Goal: Information Seeking & Learning: Learn about a topic

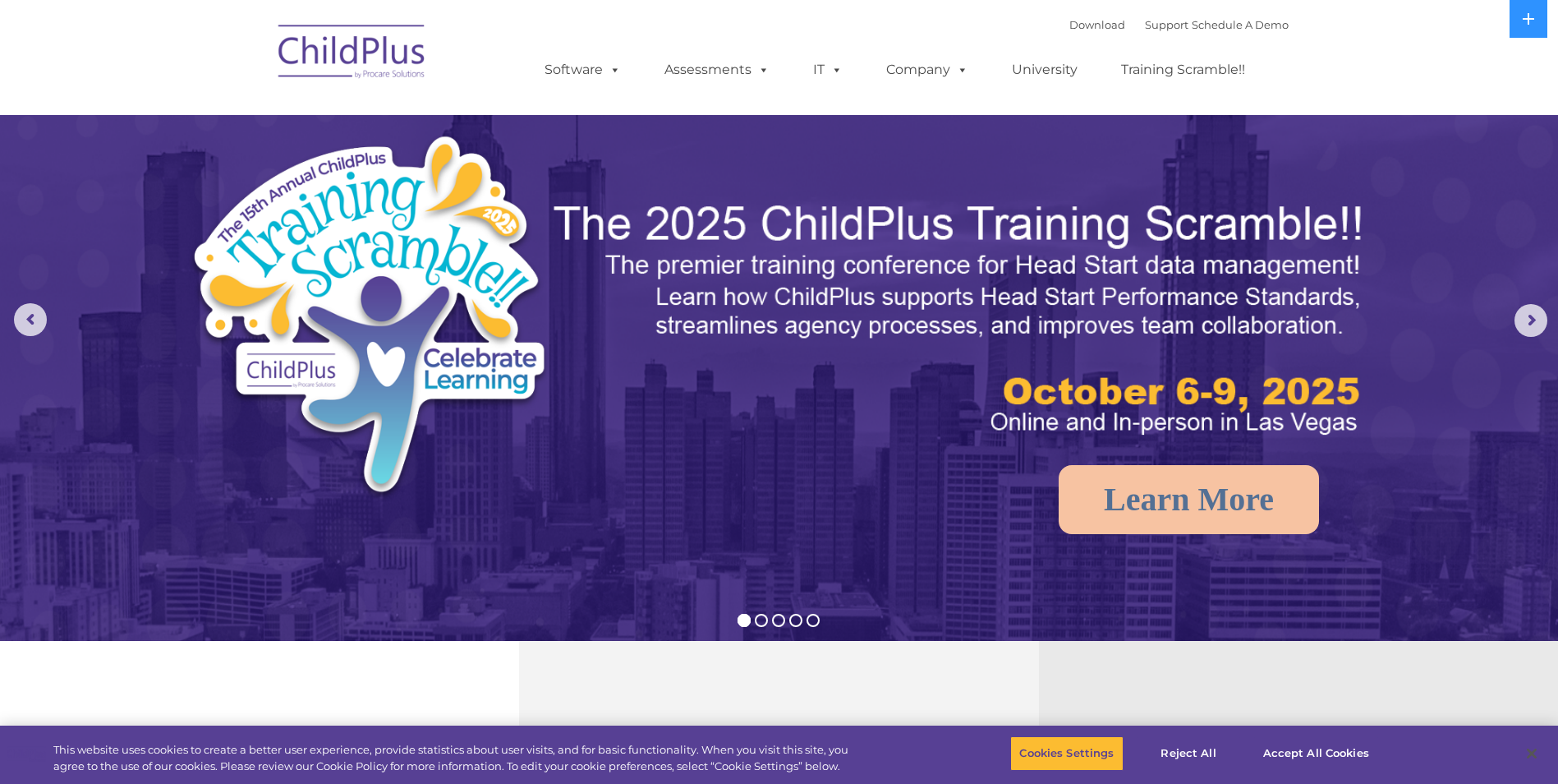
select select "MEDIUM"
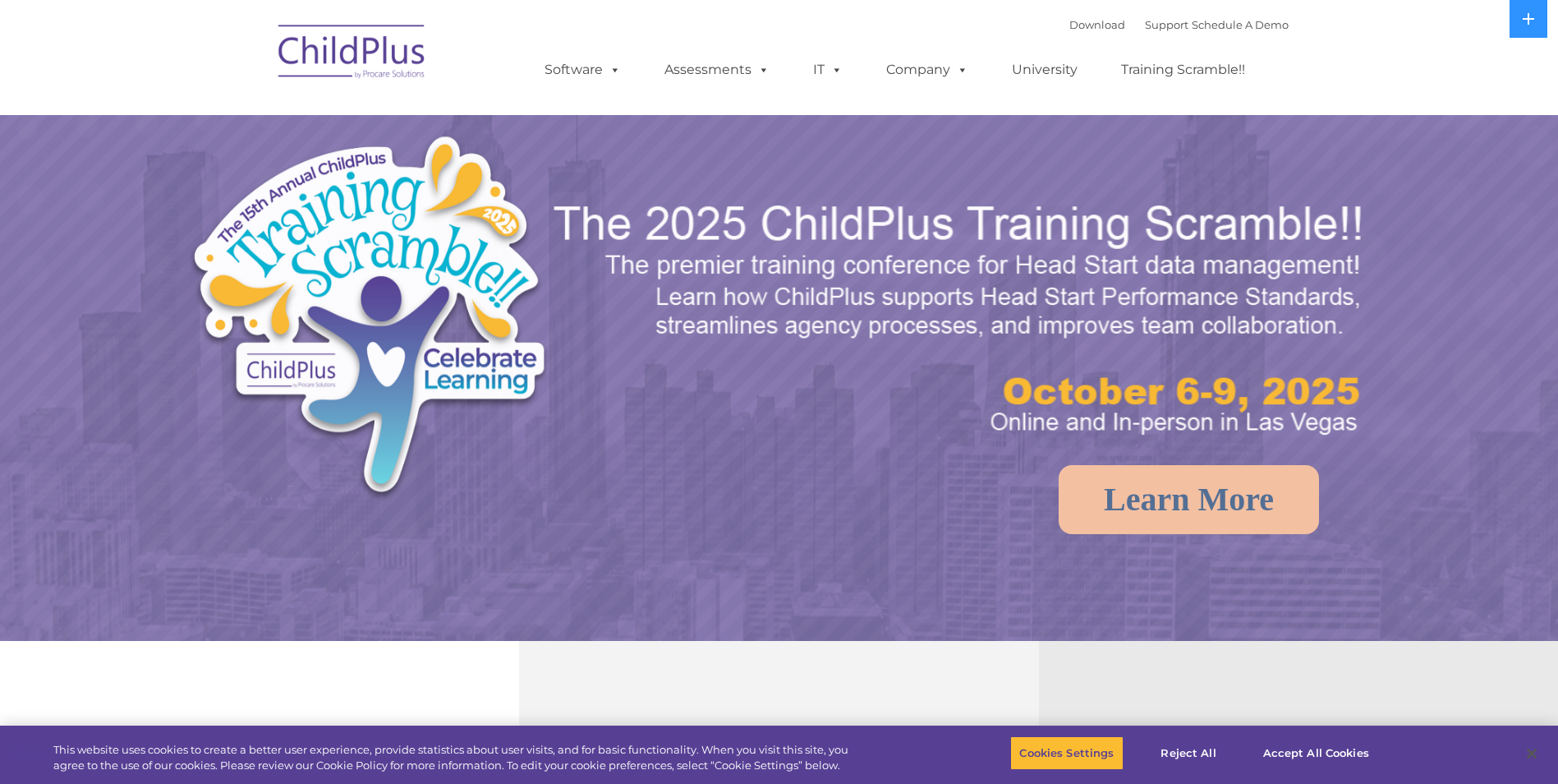
select select "MEDIUM"
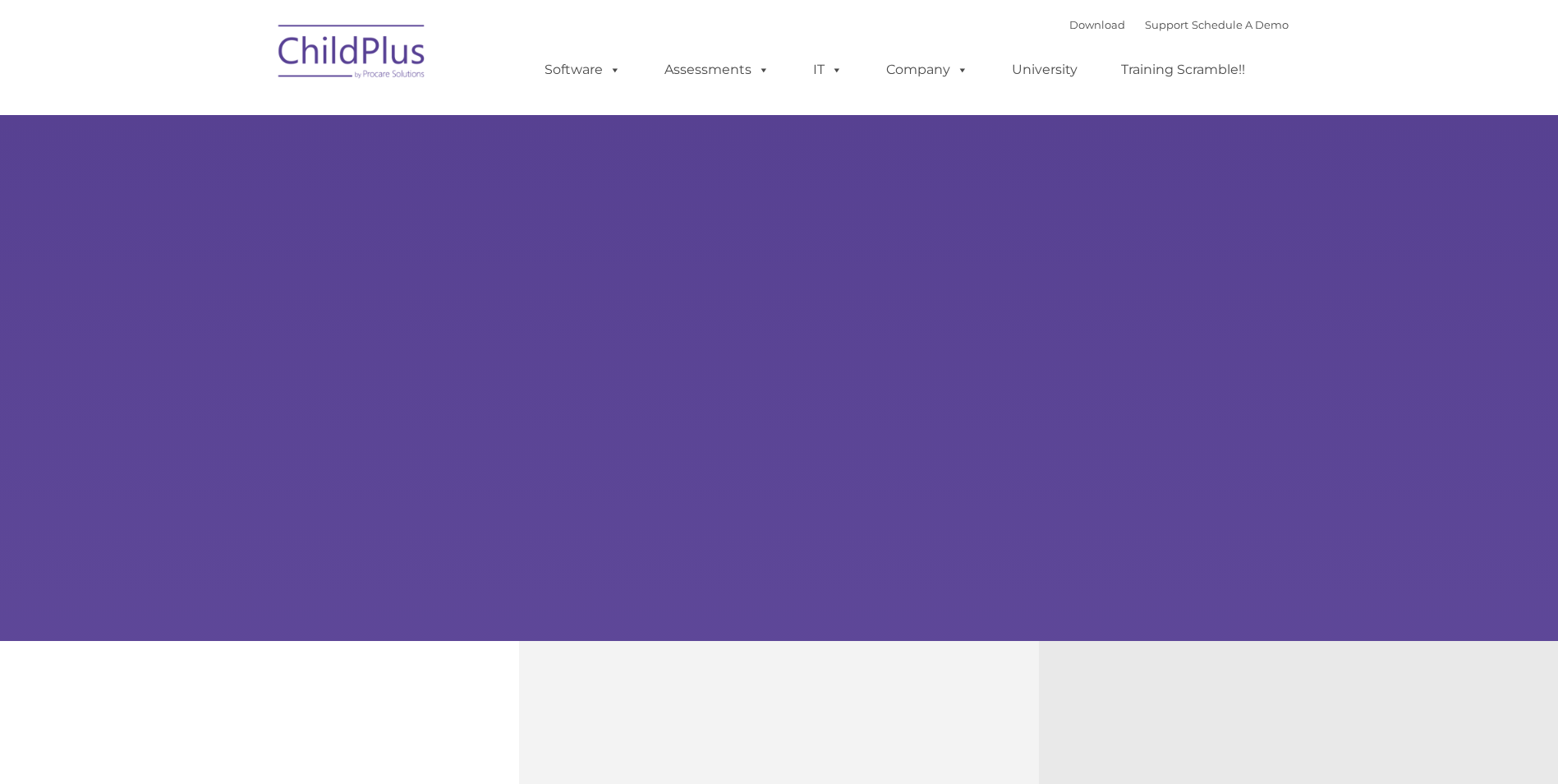
type input ""
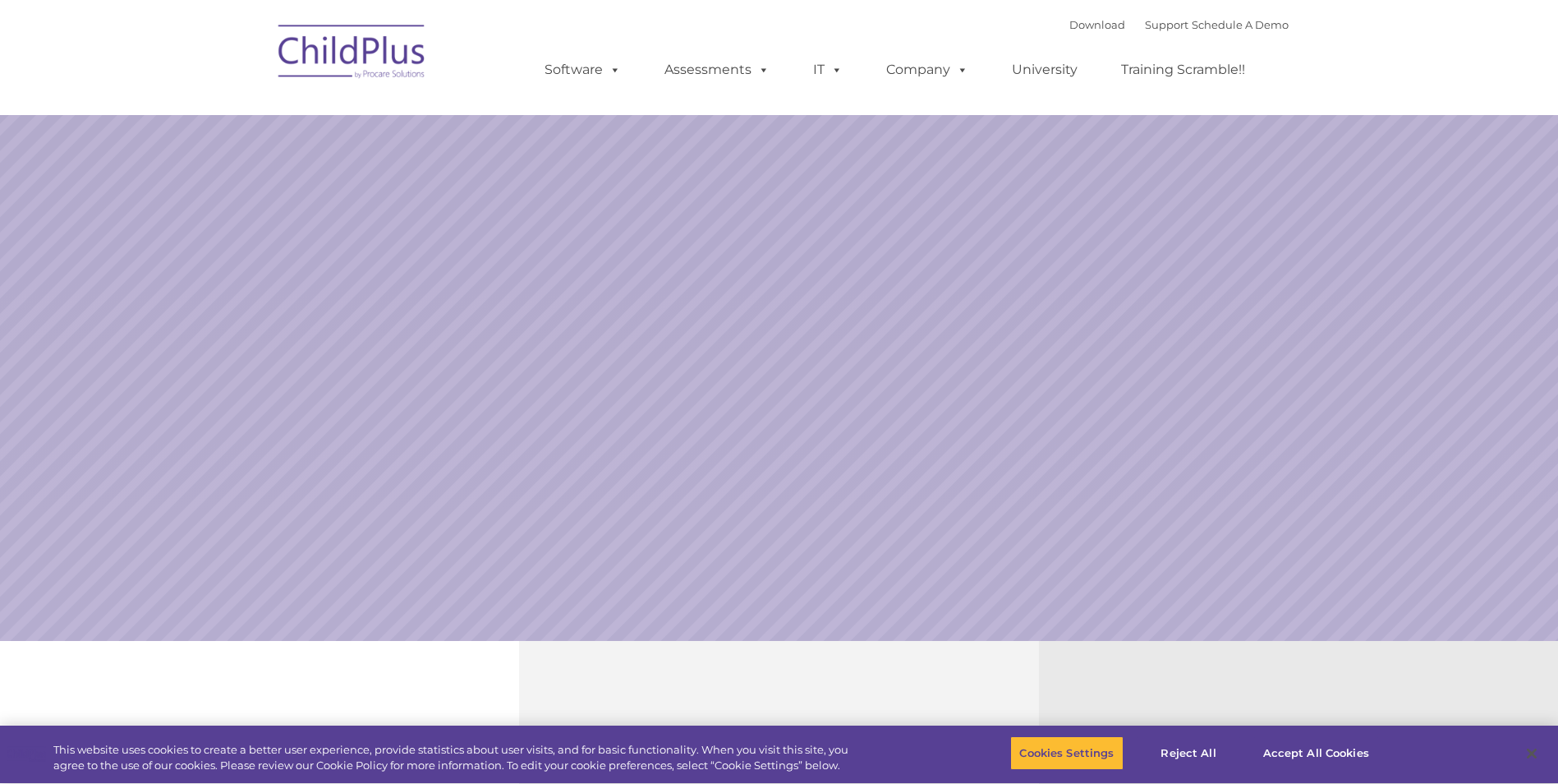
select select "MEDIUM"
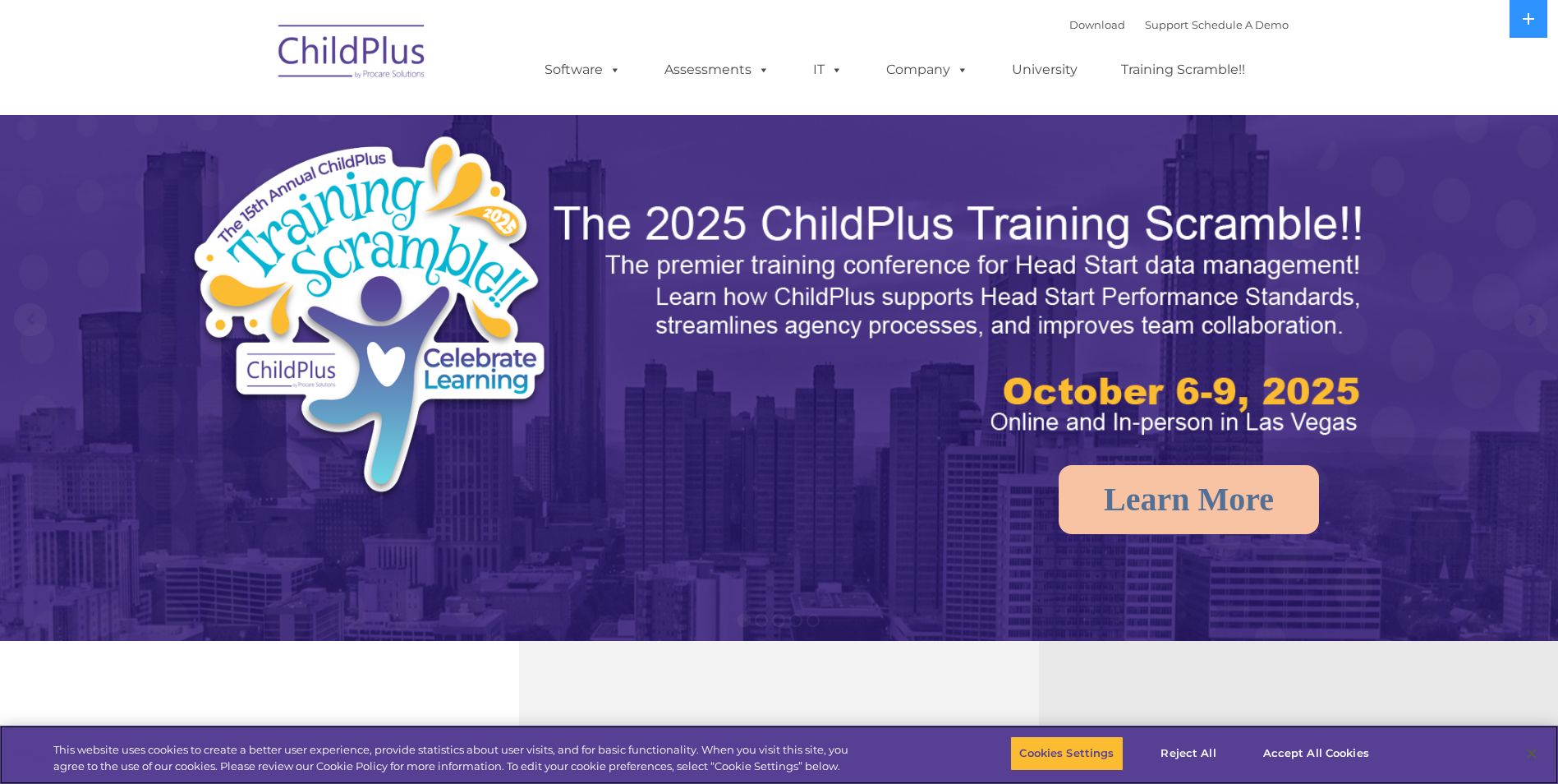
select select "MEDIUM"
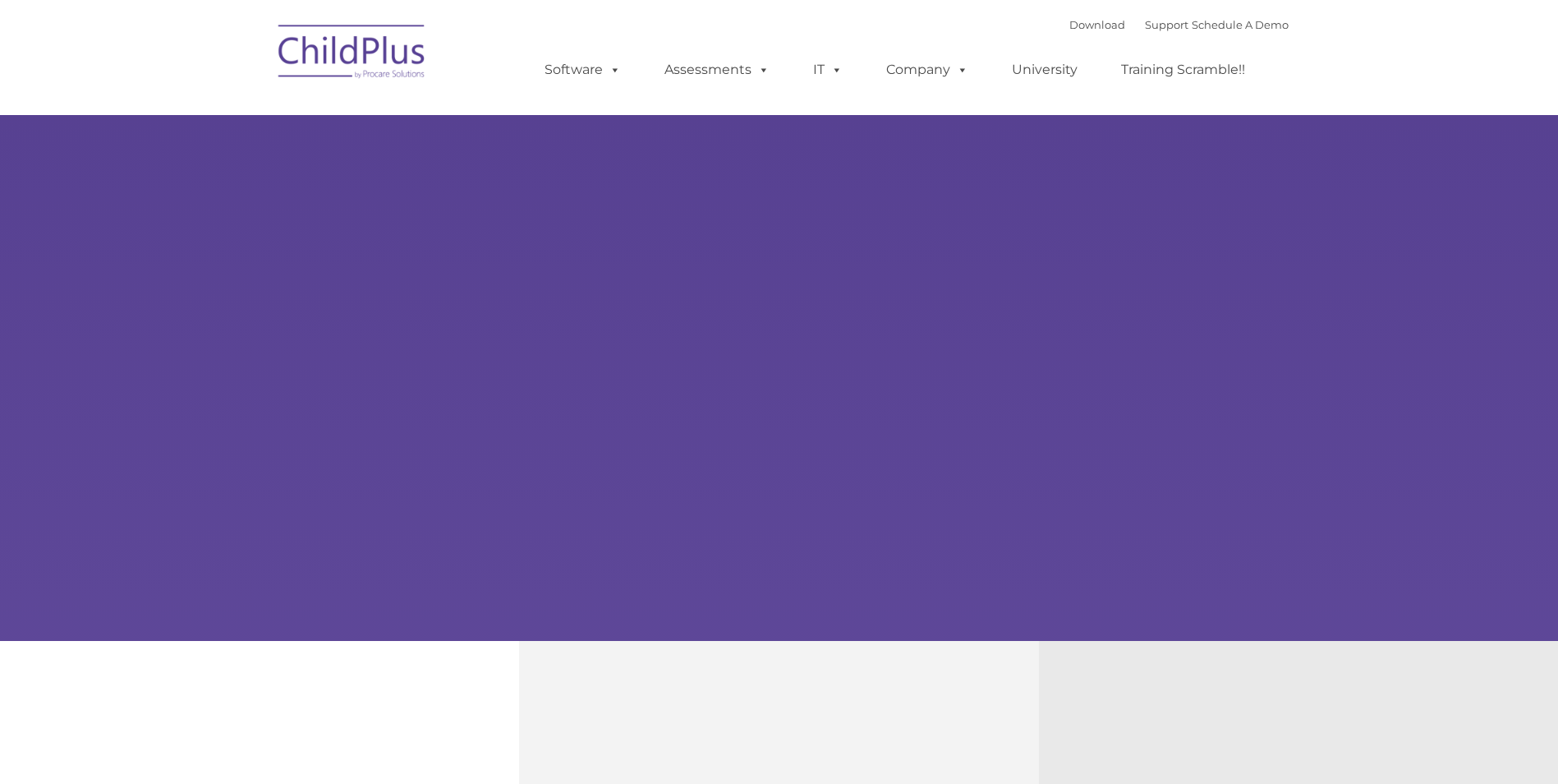
type input ""
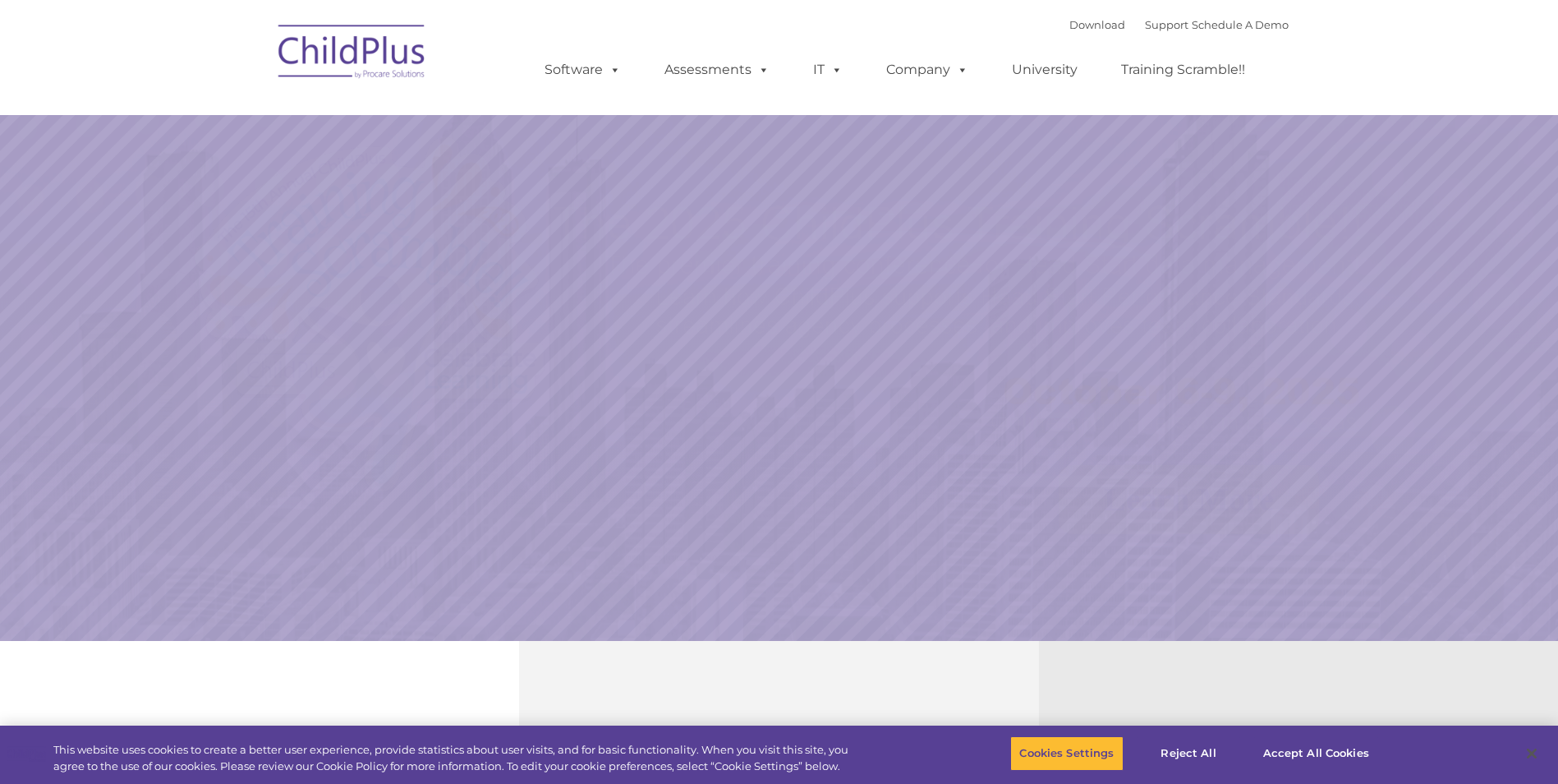
select select "MEDIUM"
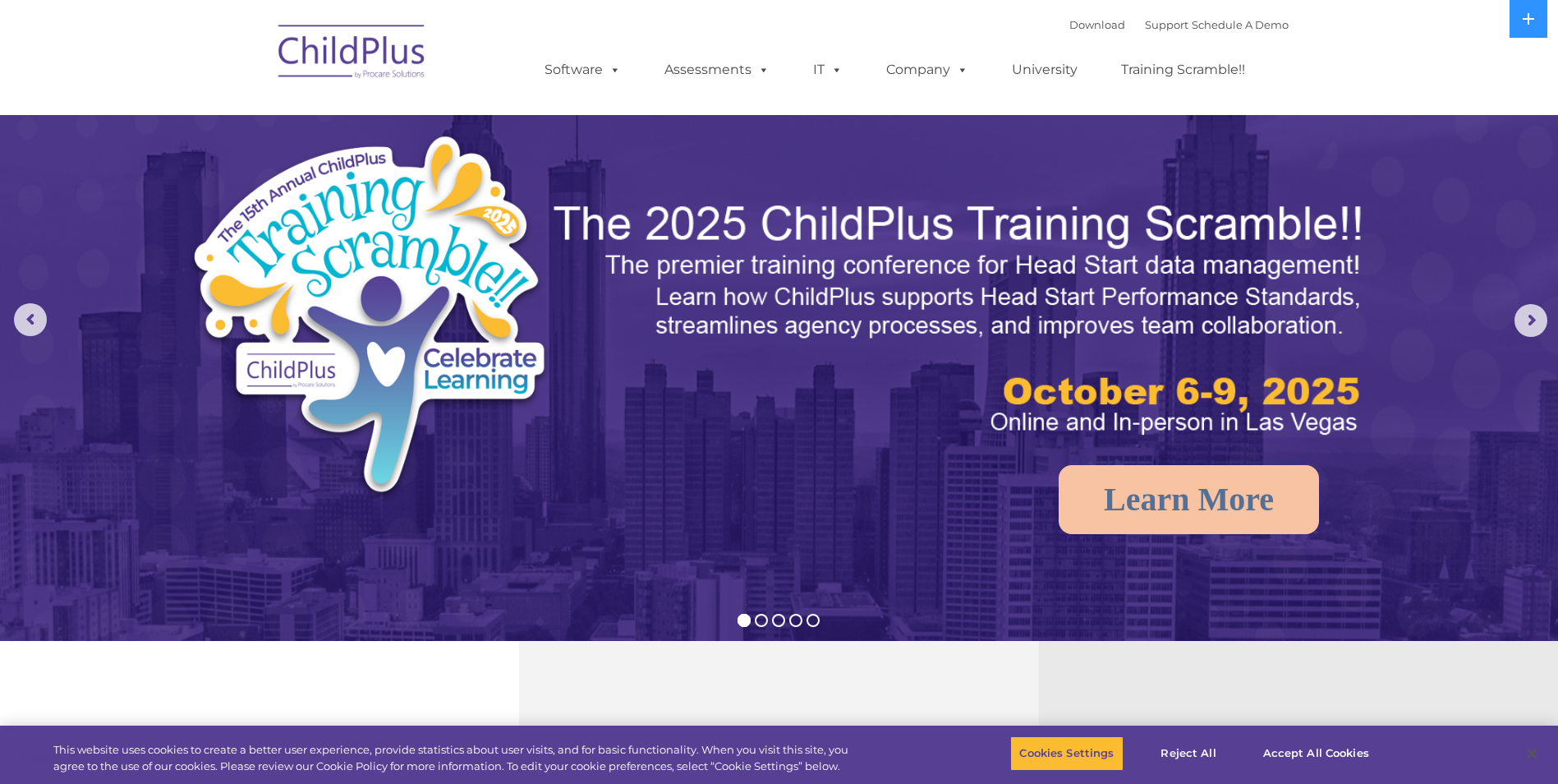
select select "MEDIUM"
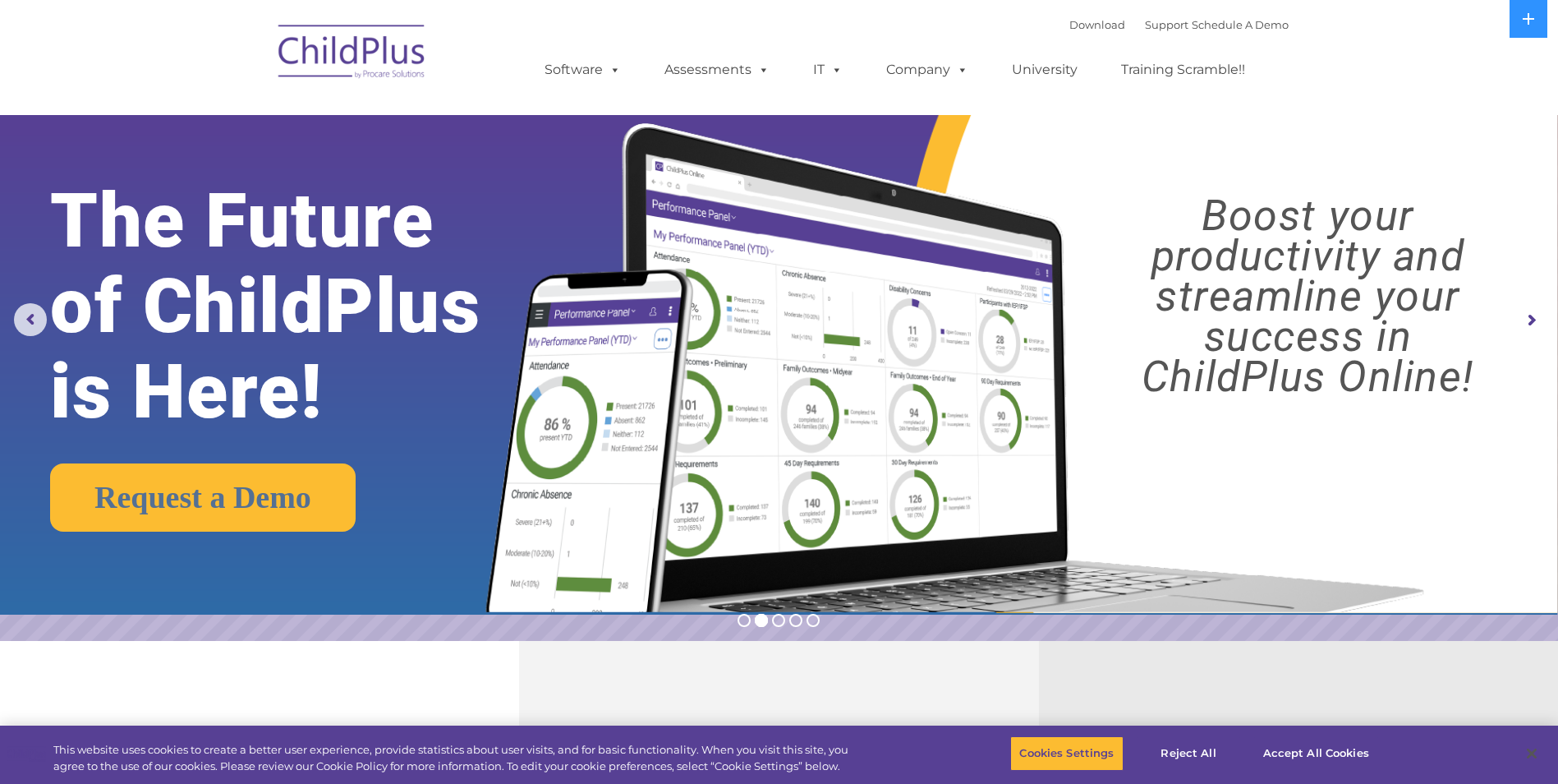
click at [703, 74] on link "Assessments" at bounding box center [717, 69] width 138 height 33
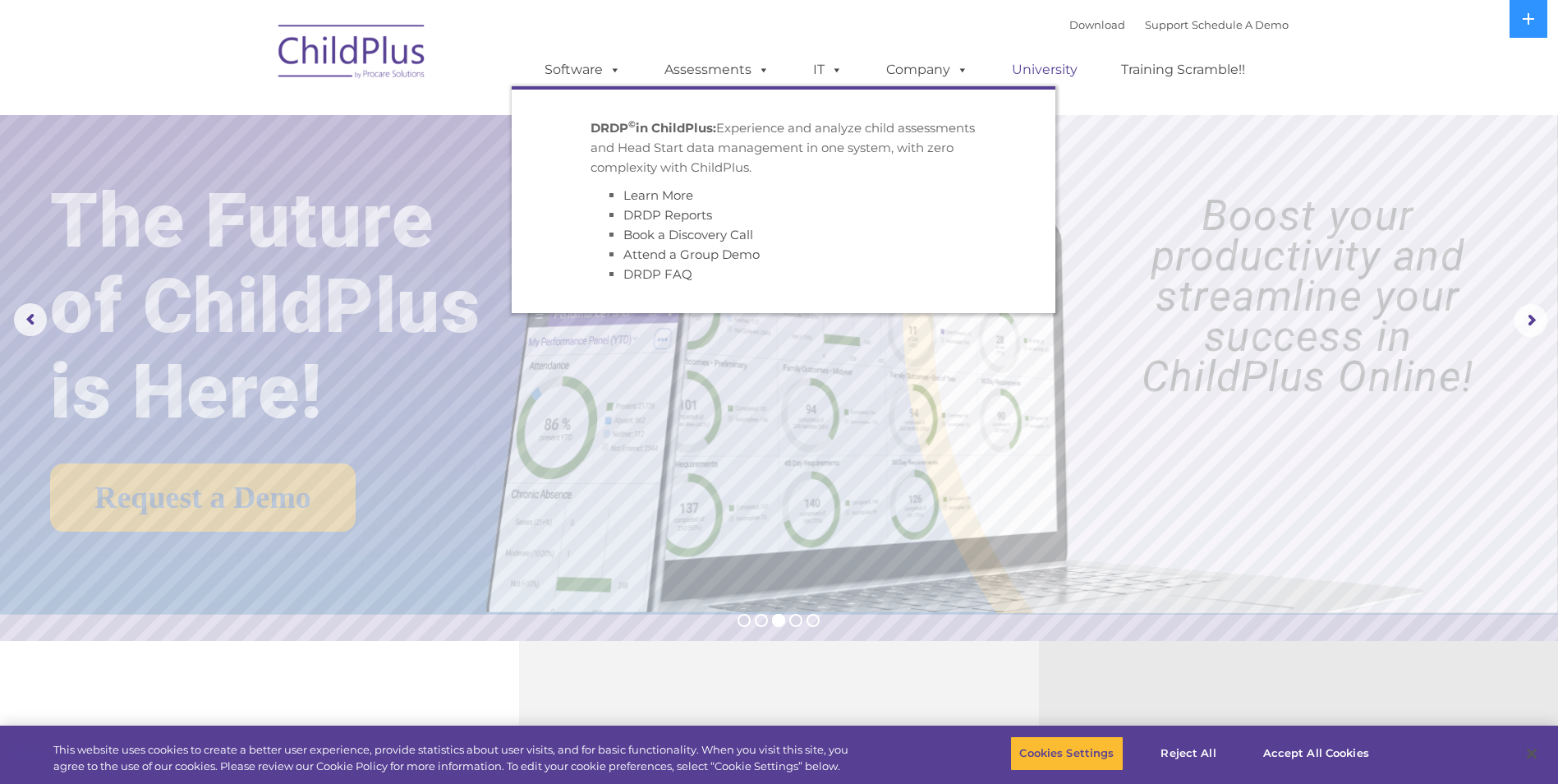
click at [1050, 75] on link "University" at bounding box center [1045, 69] width 99 height 33
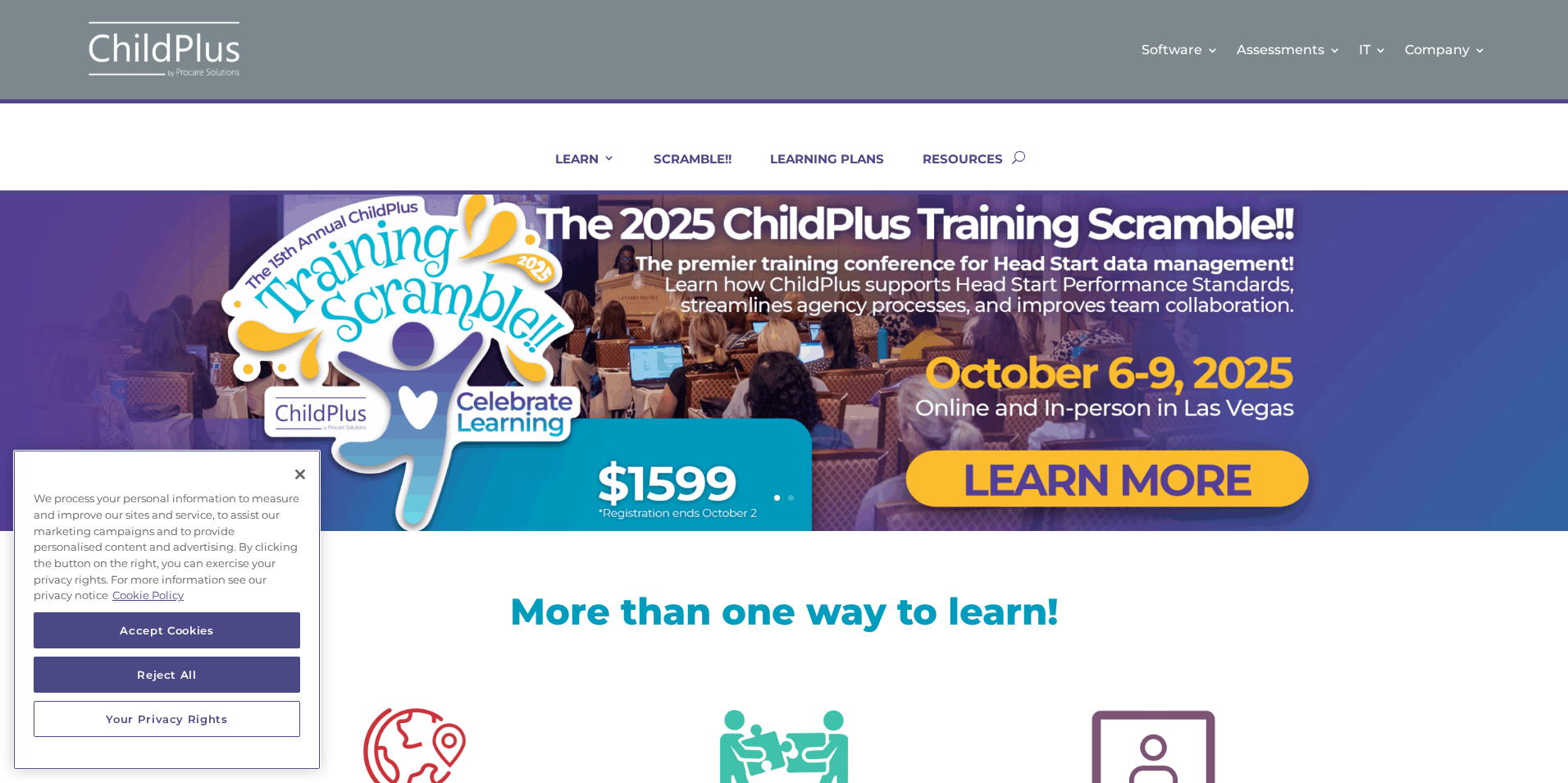
click at [311, 473] on button "Close" at bounding box center [300, 474] width 36 height 36
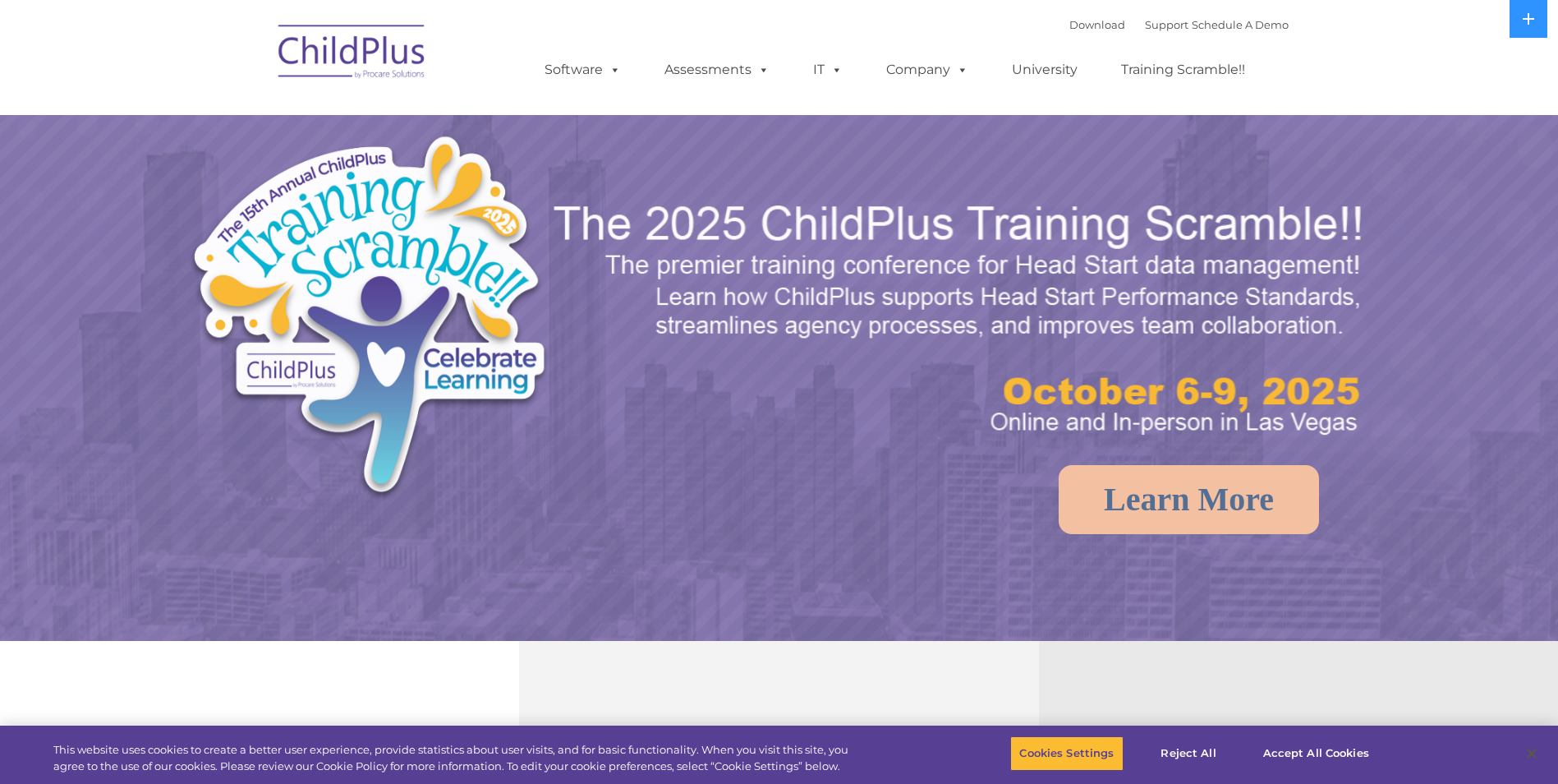
select select "MEDIUM"
